Goal: Transaction & Acquisition: Subscribe to service/newsletter

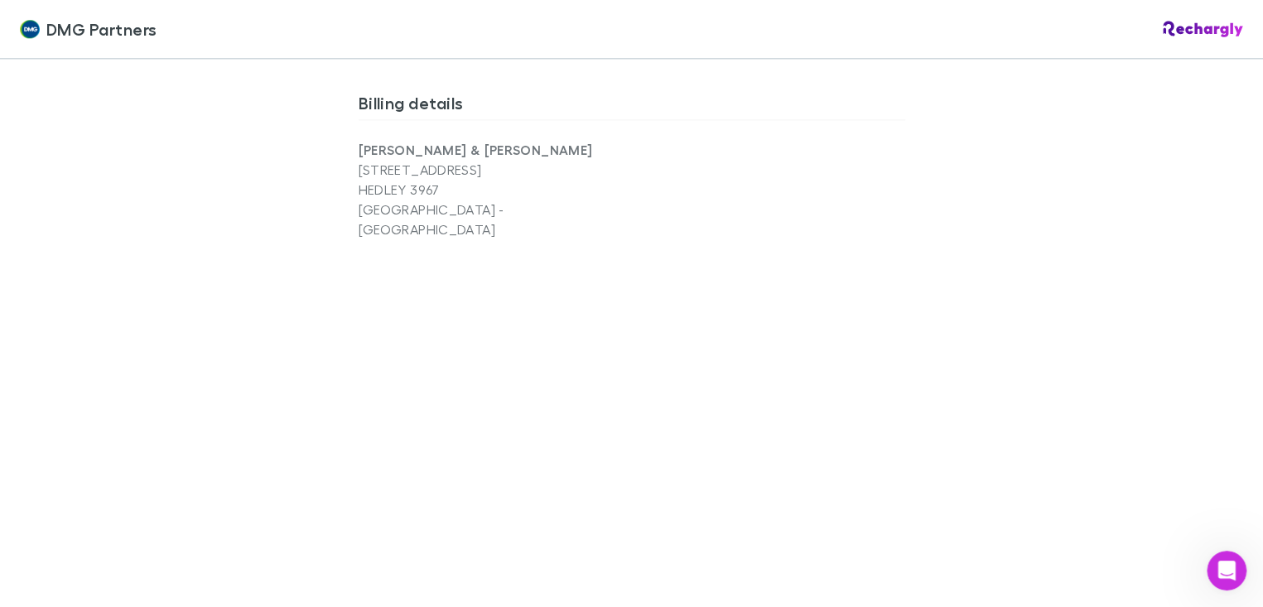
scroll to position [1077, 0]
click at [148, 429] on div "DMG Partners DMG Partners Software subscriptions agreement DMG Partners has par…" at bounding box center [631, 303] width 1263 height 607
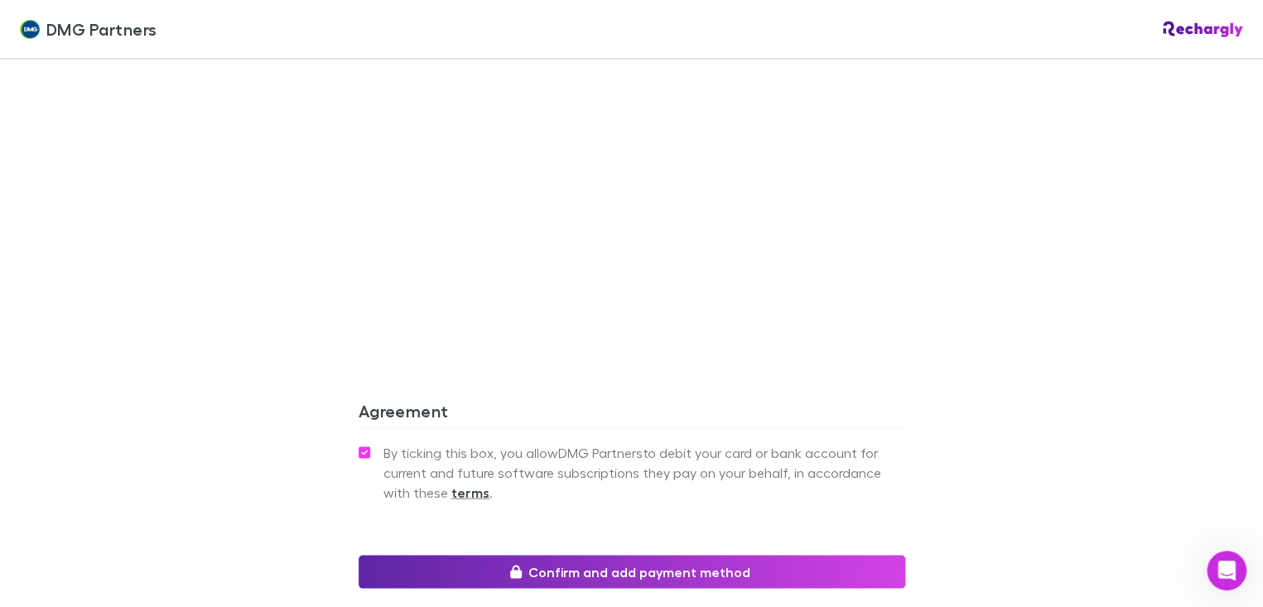
scroll to position [1408, 0]
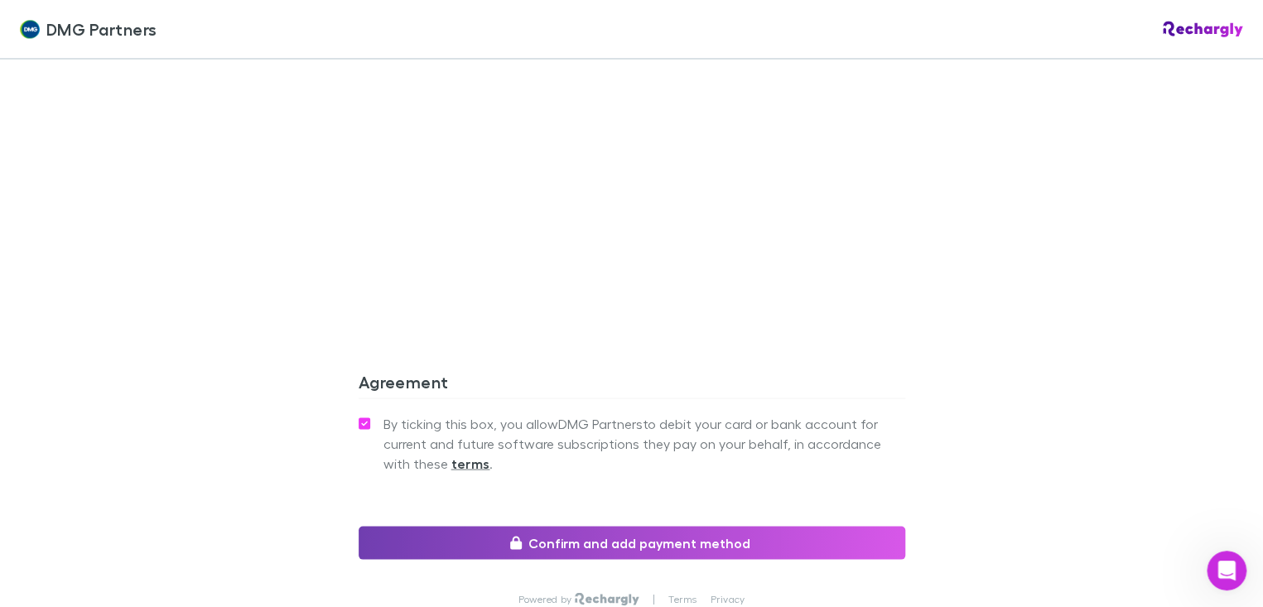
click at [688, 526] on button "Confirm and add payment method" at bounding box center [632, 542] width 547 height 33
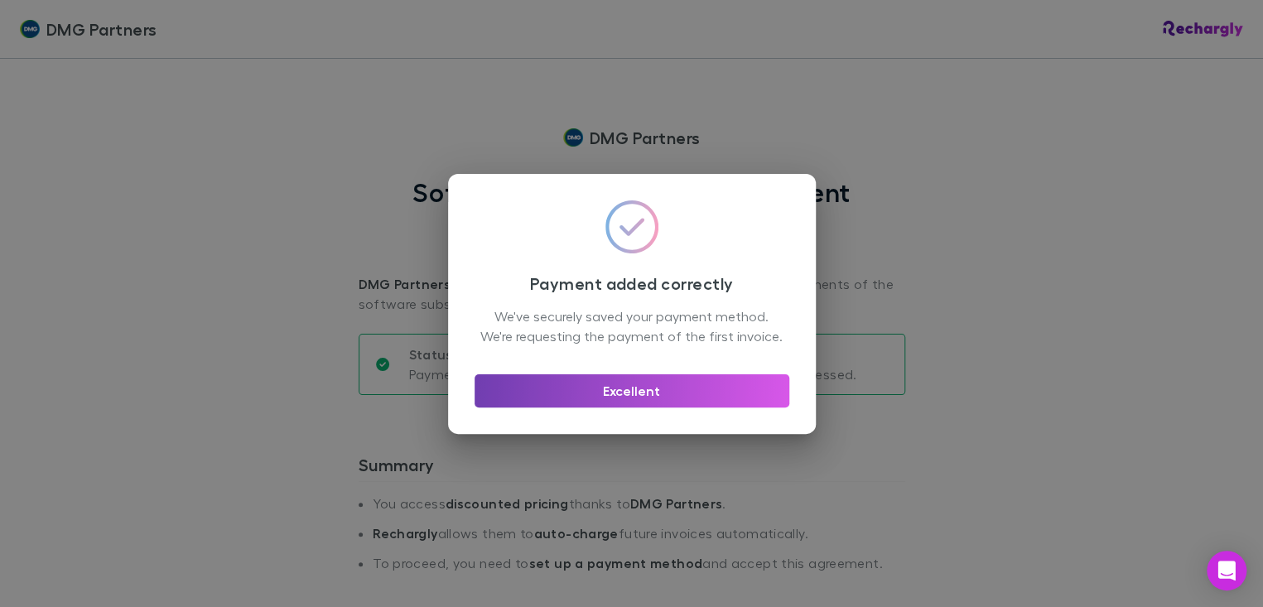
click at [646, 408] on button "Excellent" at bounding box center [632, 390] width 315 height 33
